Goal: Check status: Check status

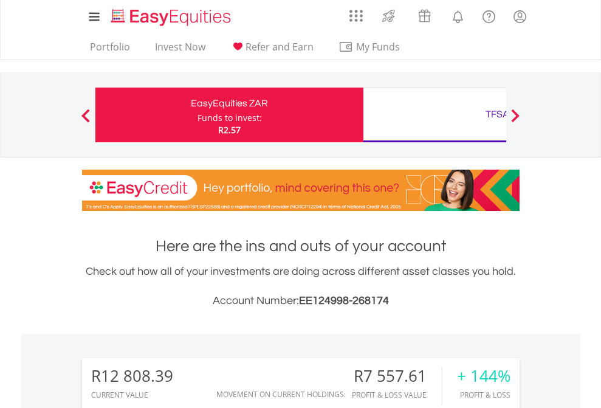
scroll to position [117, 191]
click at [198, 115] on div "Funds to invest:" at bounding box center [230, 118] width 64 height 12
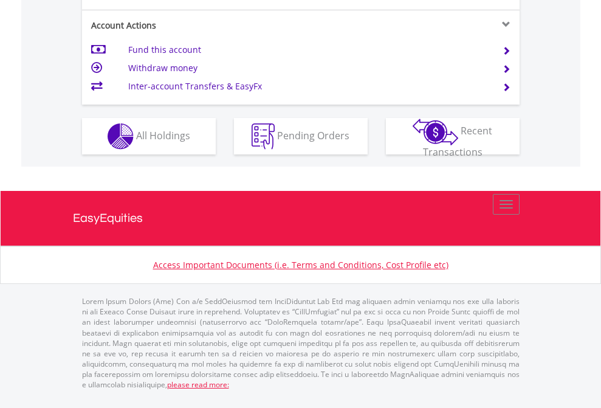
scroll to position [1190, 0]
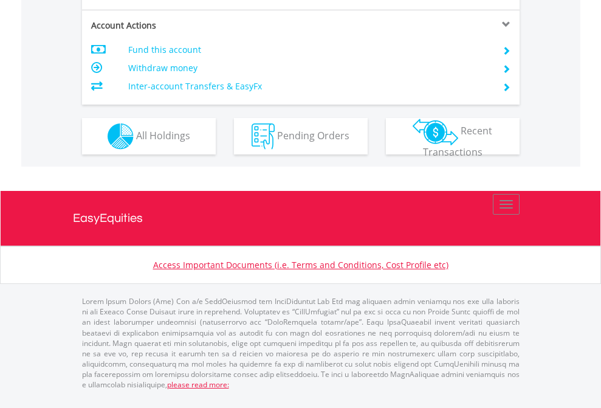
scroll to position [1165, 0]
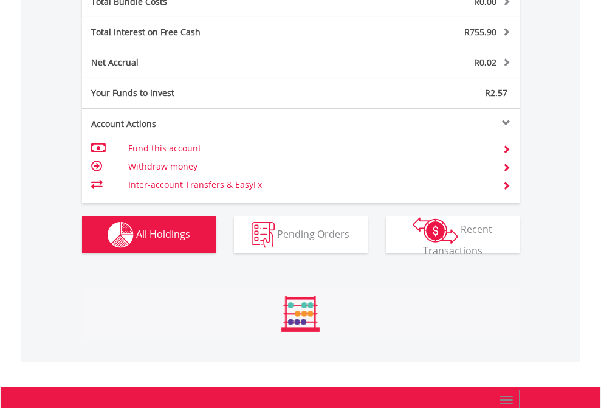
scroll to position [117, 191]
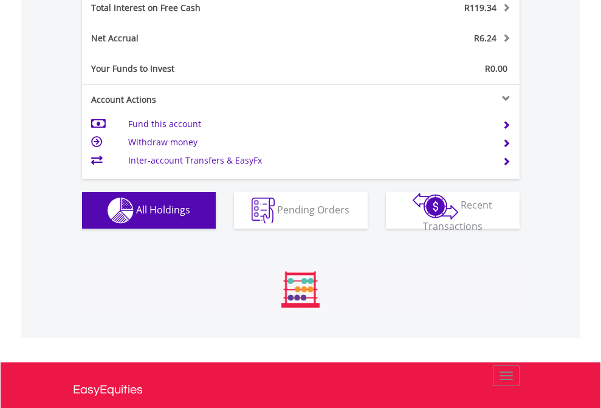
scroll to position [117, 191]
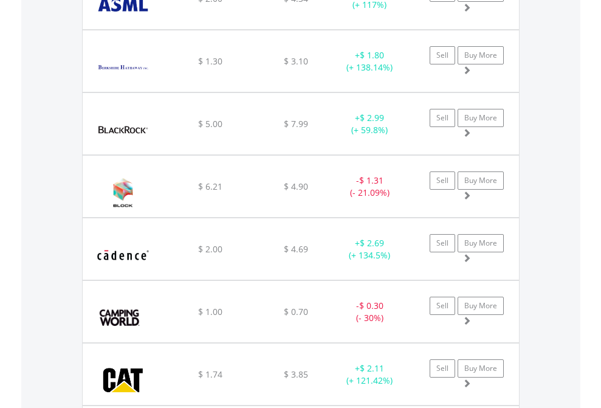
scroll to position [117, 191]
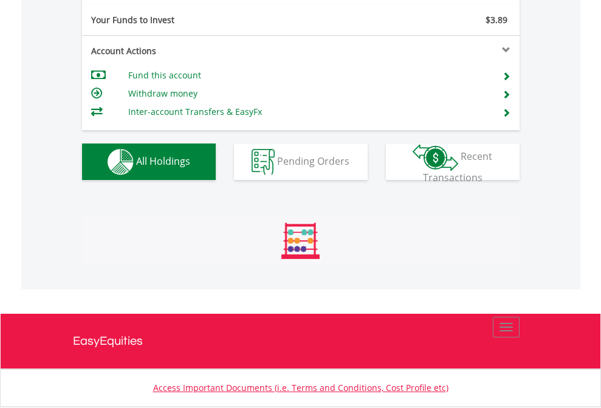
scroll to position [117, 191]
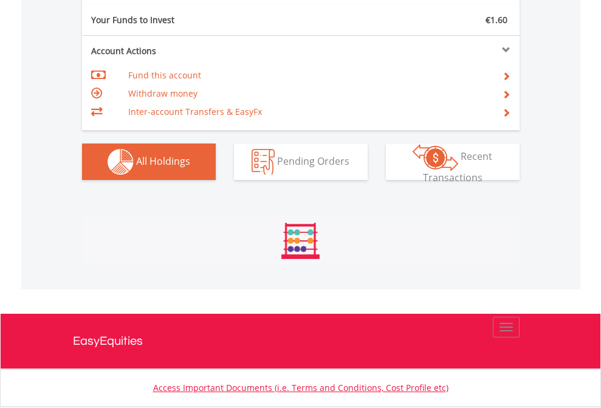
scroll to position [1352, 0]
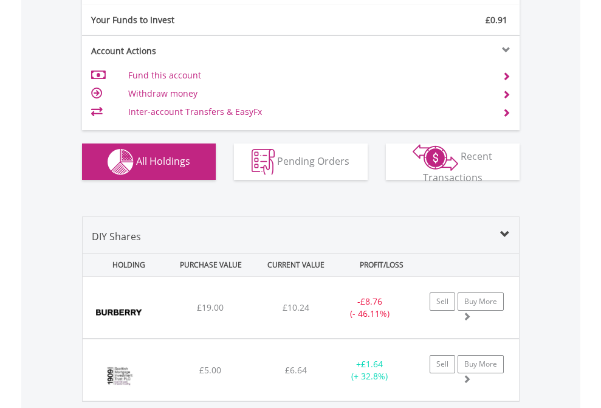
scroll to position [1352, 0]
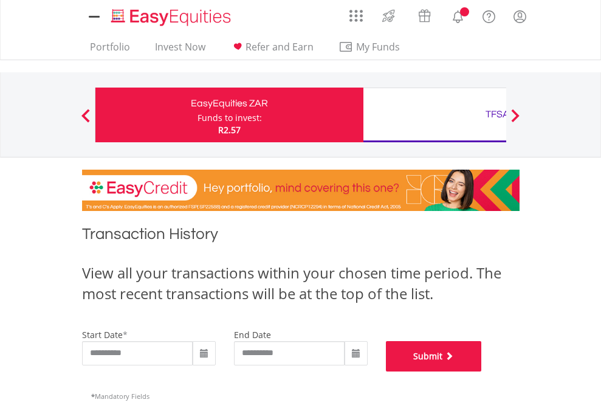
click at [482, 371] on button "Submit" at bounding box center [434, 356] width 96 height 30
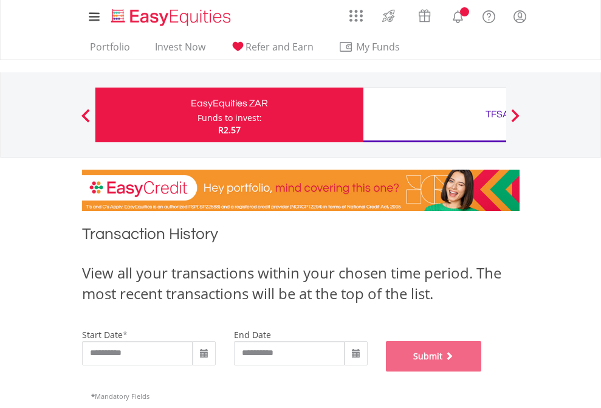
scroll to position [493, 0]
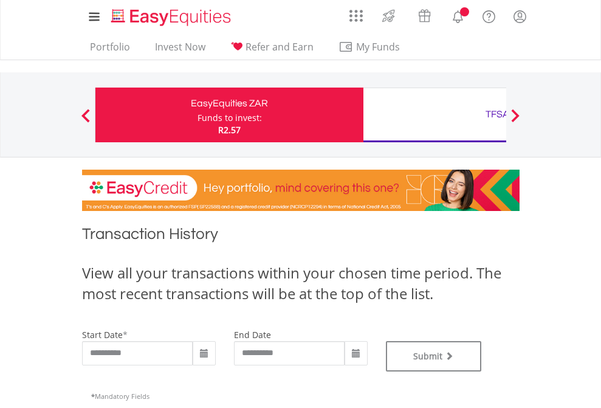
click at [435, 115] on div "TFSA" at bounding box center [498, 114] width 254 height 17
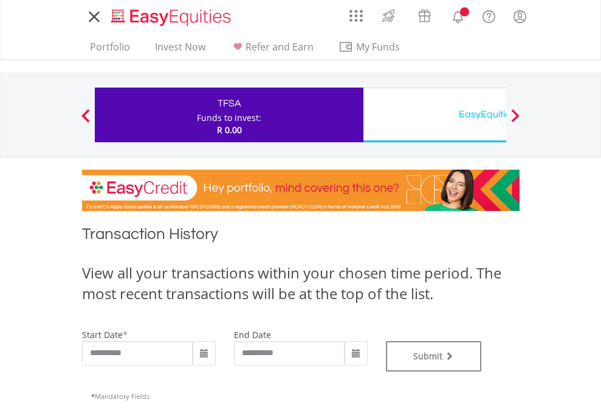
type input "**********"
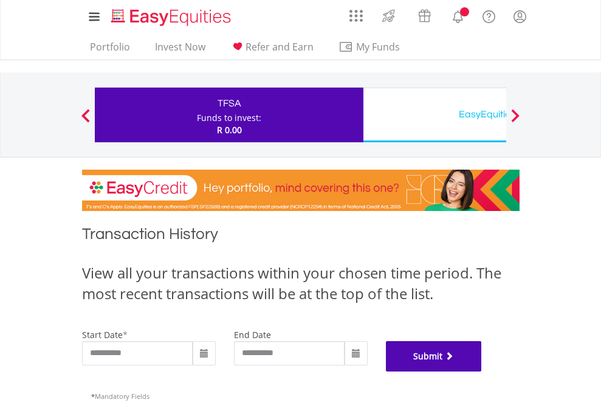
click at [482, 371] on button "Submit" at bounding box center [434, 356] width 96 height 30
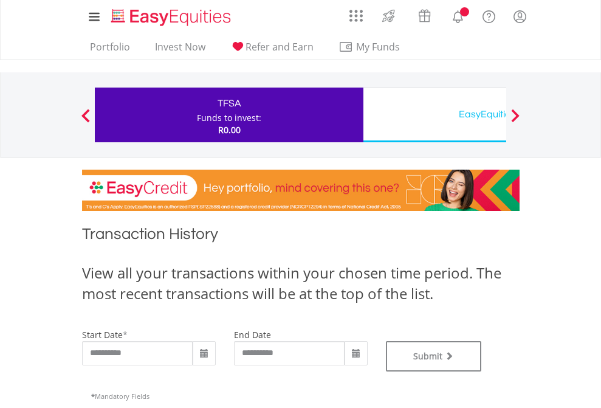
click at [435, 115] on div "EasyEquities USD" at bounding box center [498, 114] width 254 height 17
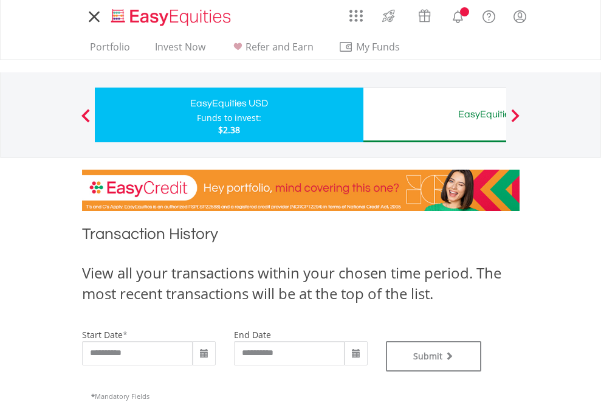
type input "**********"
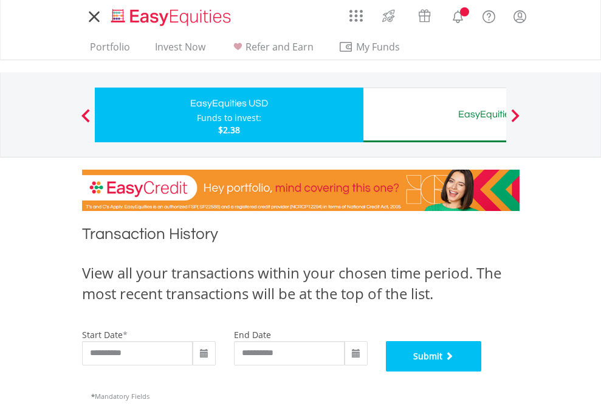
click at [482, 371] on button "Submit" at bounding box center [434, 356] width 96 height 30
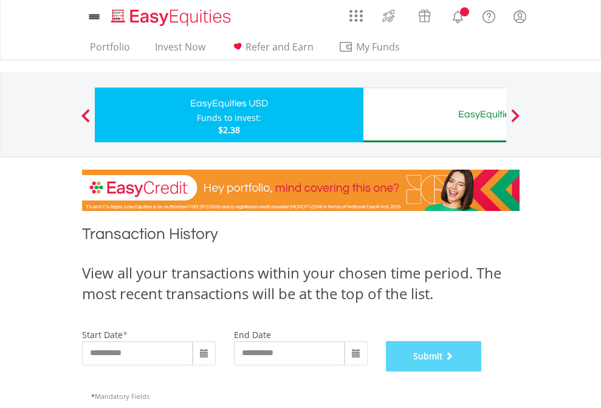
scroll to position [493, 0]
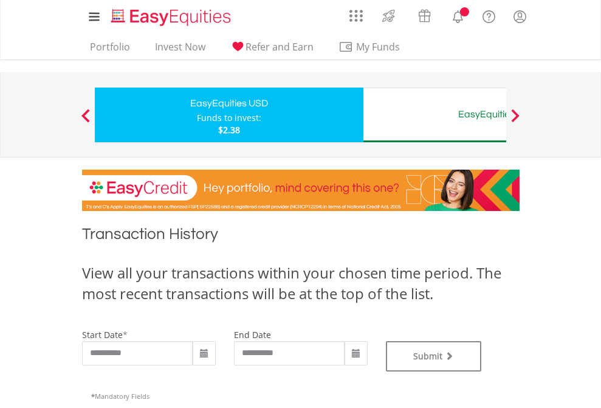
click at [435, 115] on div "EasyEquities AUD" at bounding box center [498, 114] width 254 height 17
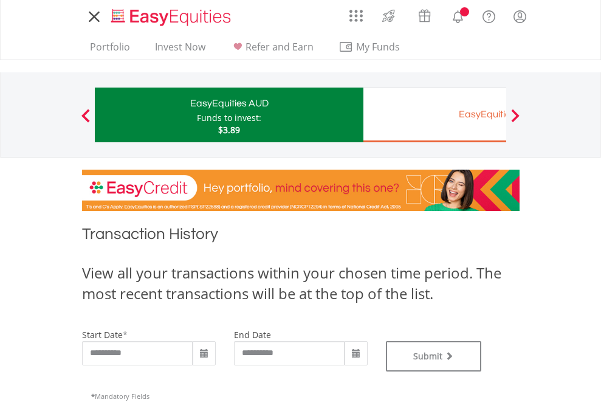
type input "**********"
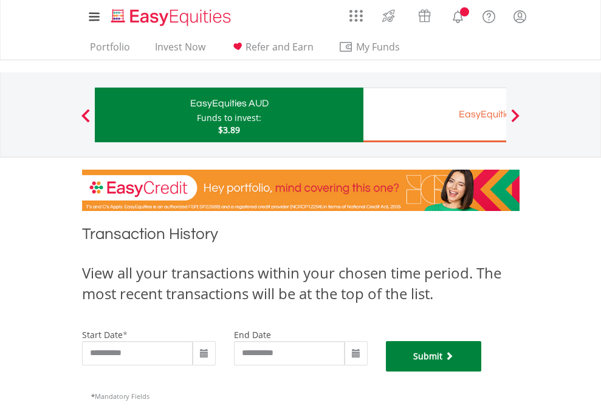
click at [482, 371] on button "Submit" at bounding box center [434, 356] width 96 height 30
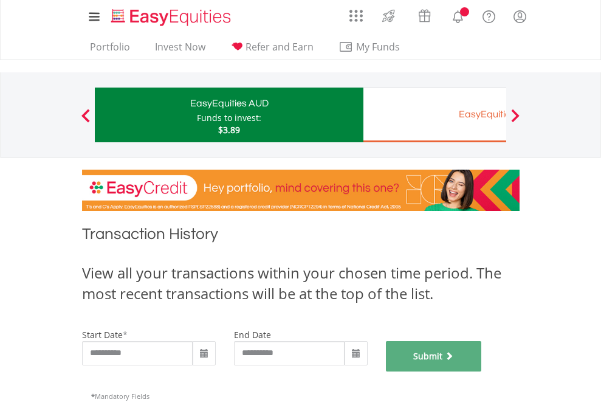
scroll to position [493, 0]
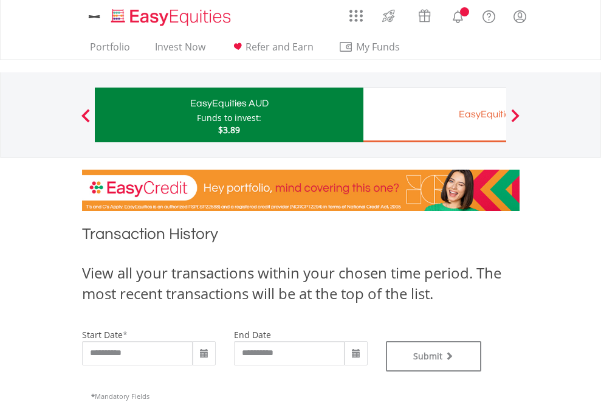
click at [435, 115] on div "EasyEquities EUR" at bounding box center [498, 114] width 254 height 17
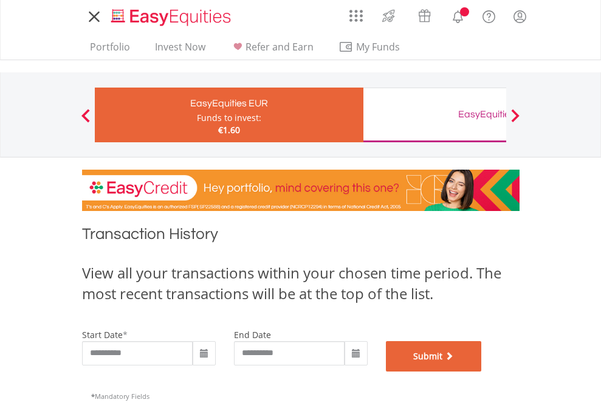
click at [482, 371] on button "Submit" at bounding box center [434, 356] width 96 height 30
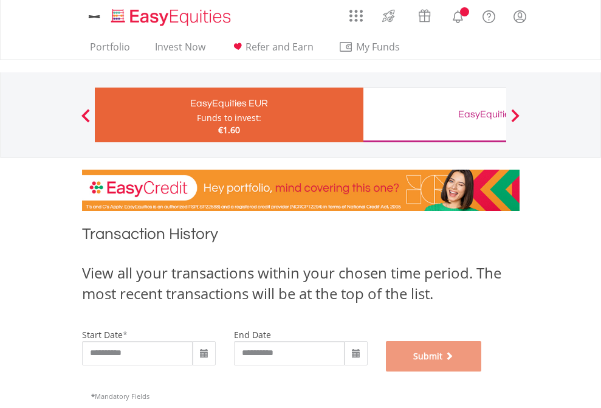
scroll to position [493, 0]
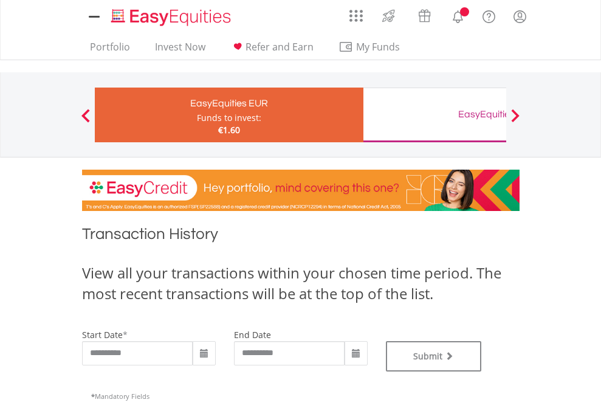
click at [435, 115] on div "EasyEquities GBP" at bounding box center [498, 114] width 254 height 17
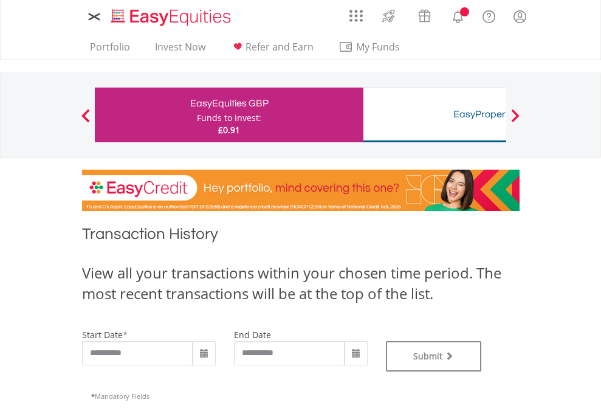
type input "**********"
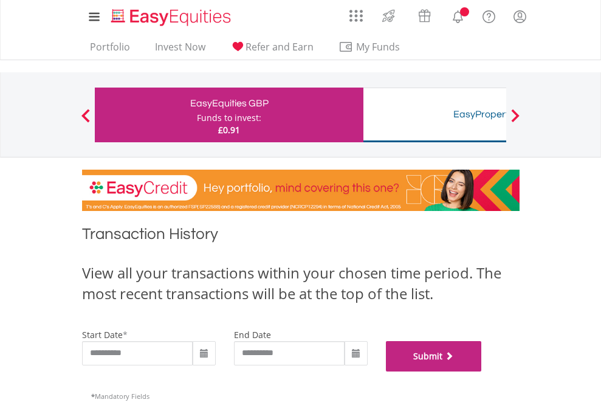
click at [482, 371] on button "Submit" at bounding box center [434, 356] width 96 height 30
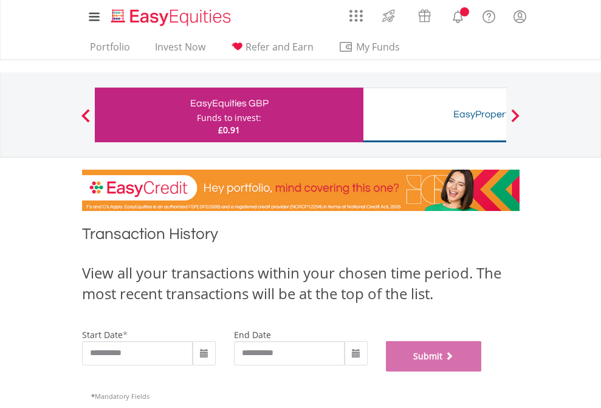
scroll to position [493, 0]
